Goal: Transaction & Acquisition: Purchase product/service

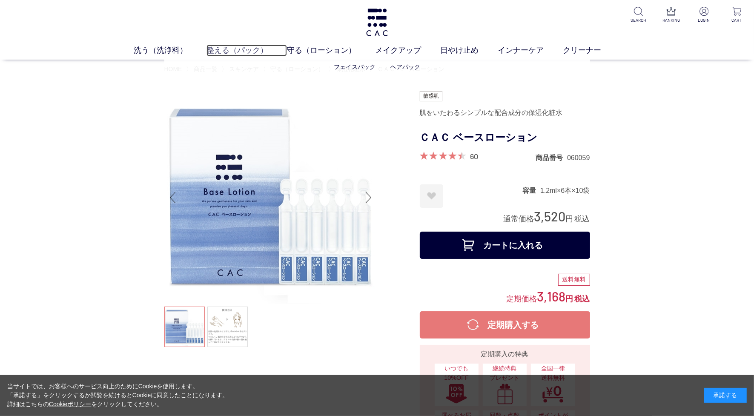
click at [233, 48] on link "整える（パック）" at bounding box center [246, 50] width 80 height 11
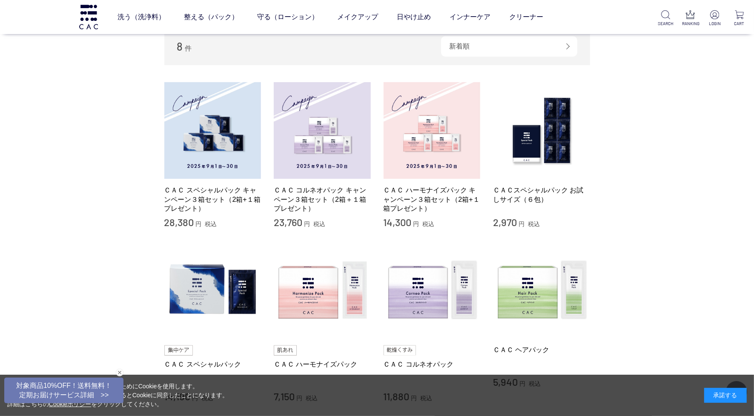
scroll to position [266, 0]
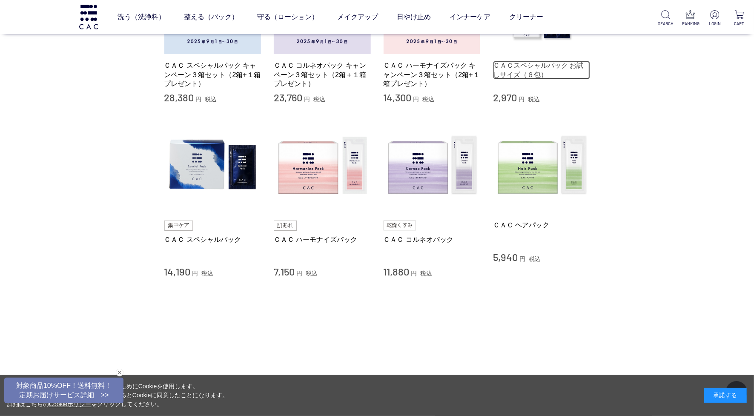
click at [521, 69] on link "ＣＡＣスペシャルパック お試しサイズ（６包）" at bounding box center [541, 70] width 97 height 18
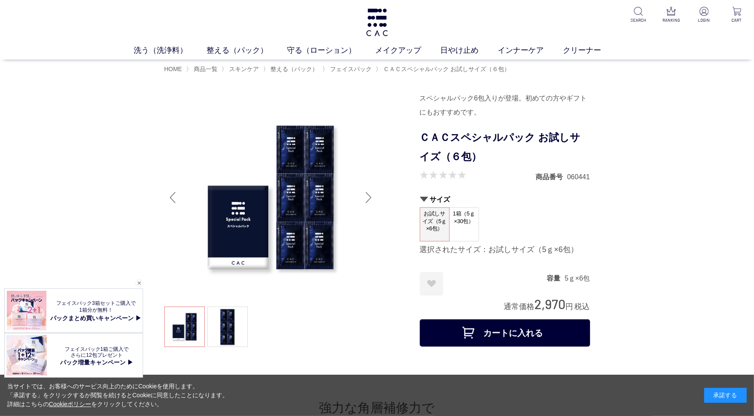
click at [252, 183] on img at bounding box center [270, 197] width 213 height 213
drag, startPoint x: 252, startPoint y: 183, endPoint x: 222, endPoint y: 340, distance: 159.5
click at [222, 340] on link at bounding box center [227, 327] width 40 height 40
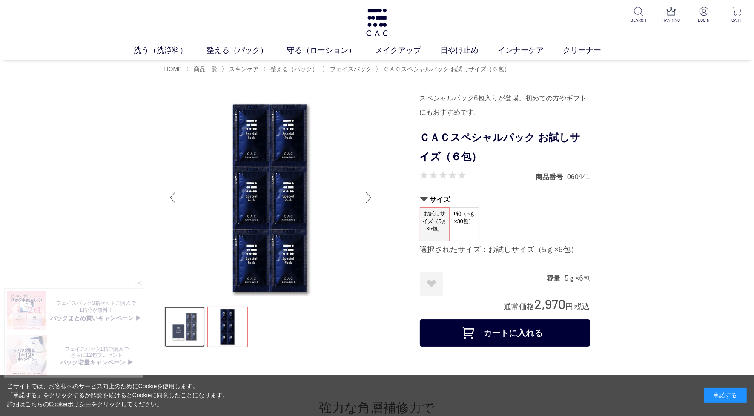
click at [187, 331] on link at bounding box center [184, 327] width 40 height 40
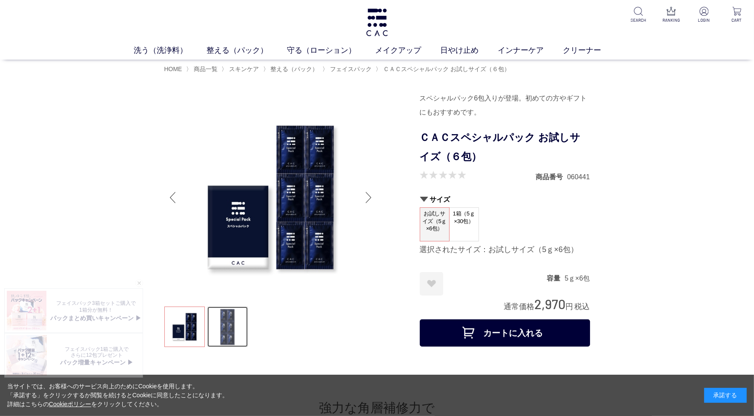
click at [227, 331] on link at bounding box center [227, 327] width 40 height 40
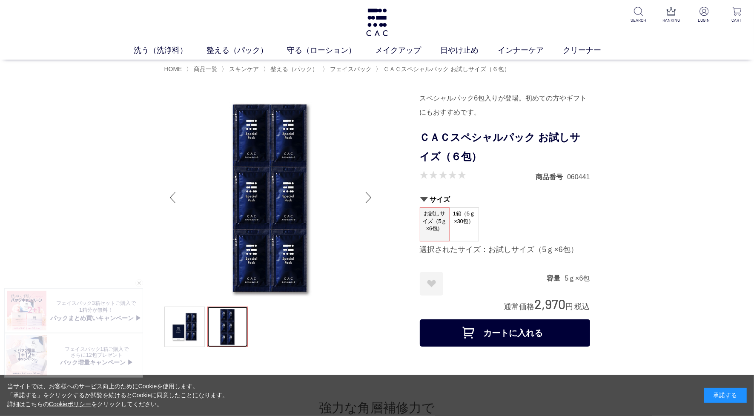
click at [290, 164] on img at bounding box center [270, 197] width 213 height 213
